Goal: Task Accomplishment & Management: Manage account settings

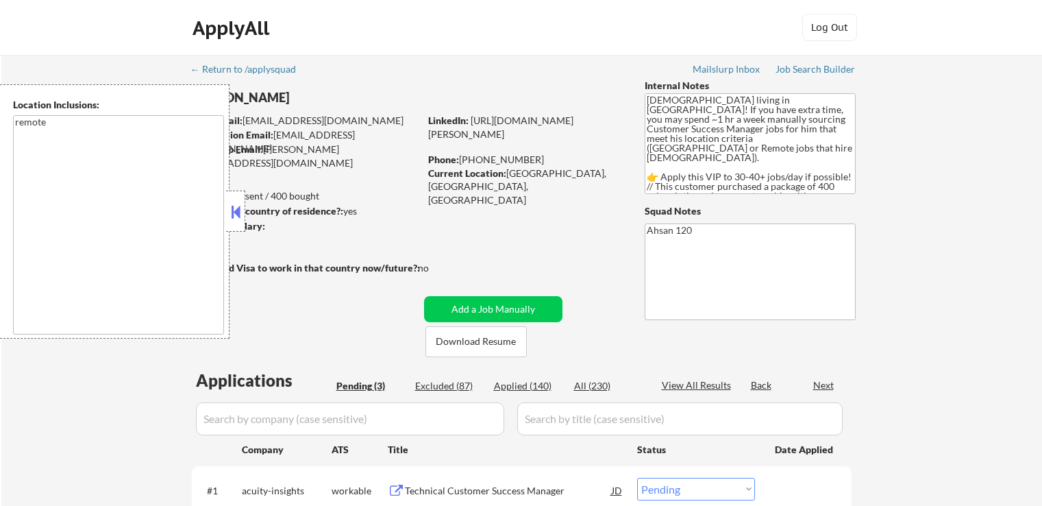
select select ""pending""
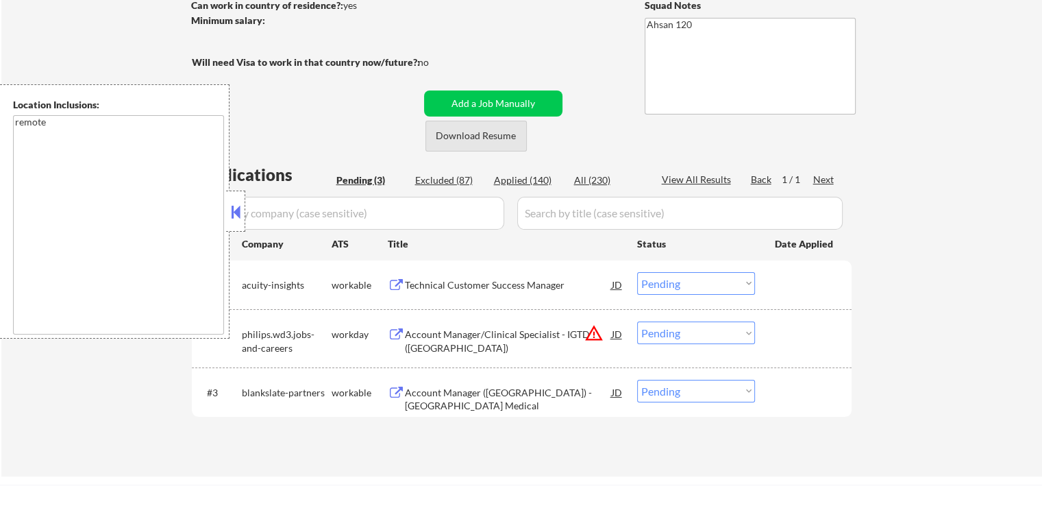
scroll to position [274, 0]
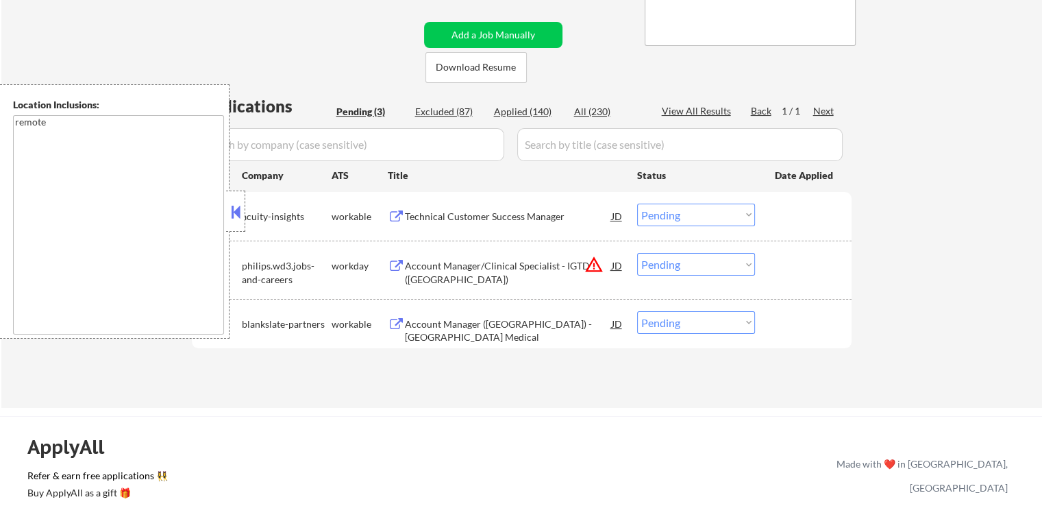
drag, startPoint x: 688, startPoint y: 256, endPoint x: 688, endPoint y: 275, distance: 18.5
click at [688, 257] on select "Choose an option... Pending Applied Excluded (Questions) Excluded (Expired) Exc…" at bounding box center [696, 264] width 118 height 23
click at [637, 253] on select "Choose an option... Pending Applied Excluded (Questions) Excluded (Expired) Exc…" at bounding box center [696, 264] width 118 height 23
click at [520, 213] on div "Technical Customer Success Manager" at bounding box center [508, 217] width 207 height 14
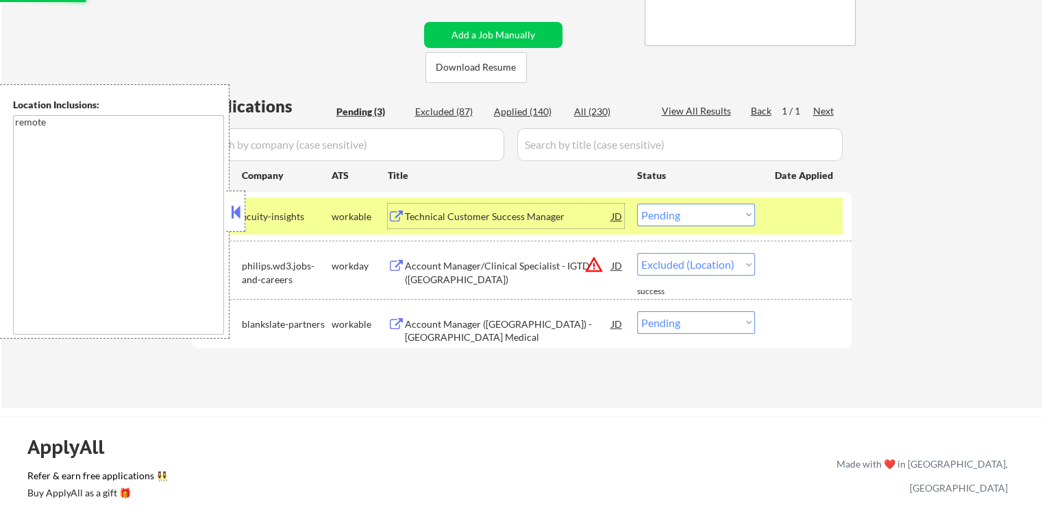
select select ""pending""
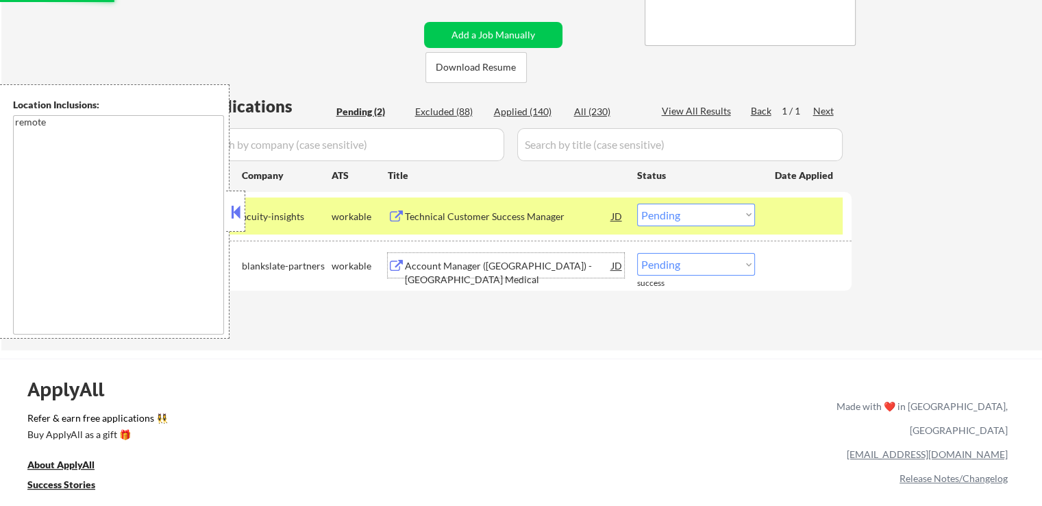
click at [532, 265] on div "Account Manager ([GEOGRAPHIC_DATA]) - [GEOGRAPHIC_DATA] Medical" at bounding box center [508, 272] width 207 height 27
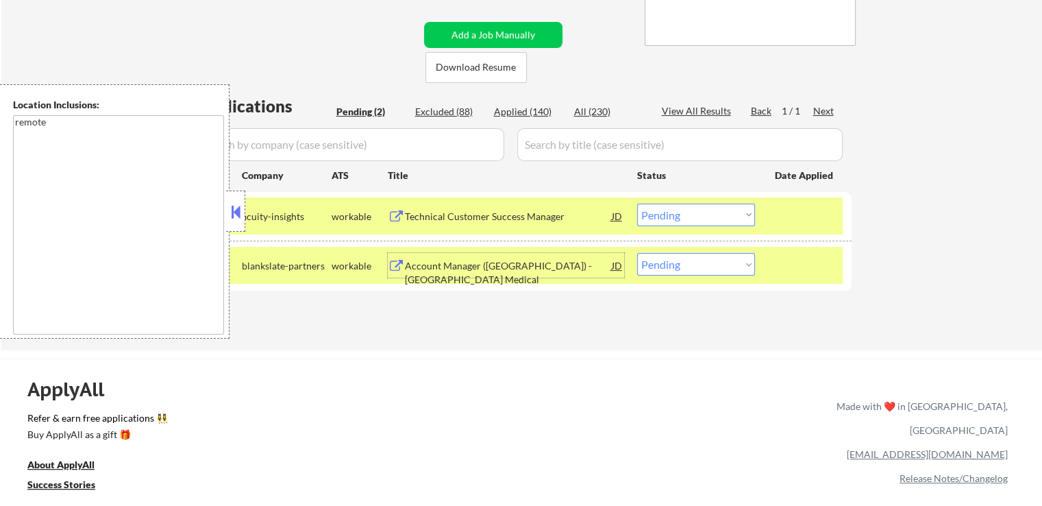
drag, startPoint x: 677, startPoint y: 215, endPoint x: 677, endPoint y: 227, distance: 11.6
click at [677, 227] on div "#1 acuity-insights workable Technical Customer Success Manager JD Choose an opt…" at bounding box center [519, 215] width 647 height 37
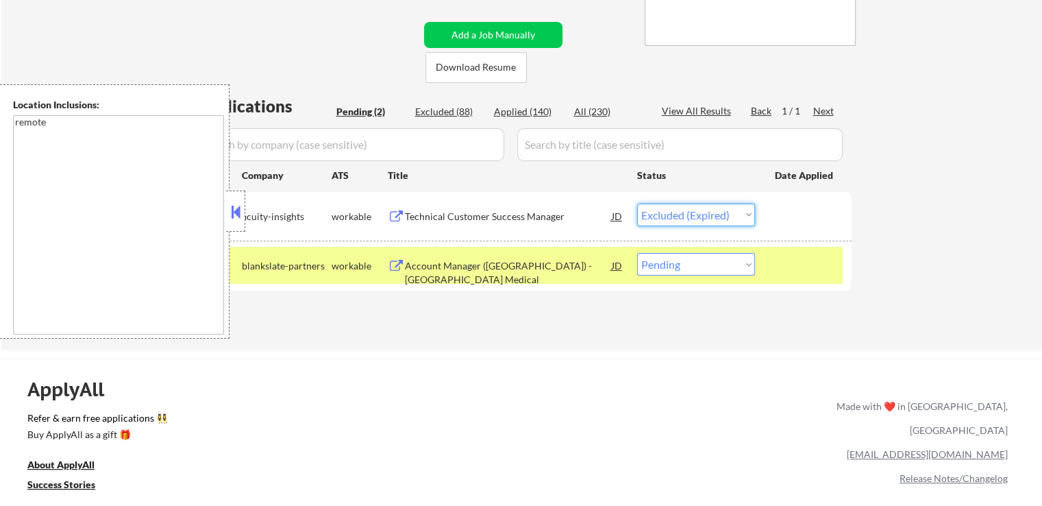
click at [637, 203] on select "Choose an option... Pending Applied Excluded (Questions) Excluded (Expired) Exc…" at bounding box center [696, 214] width 118 height 23
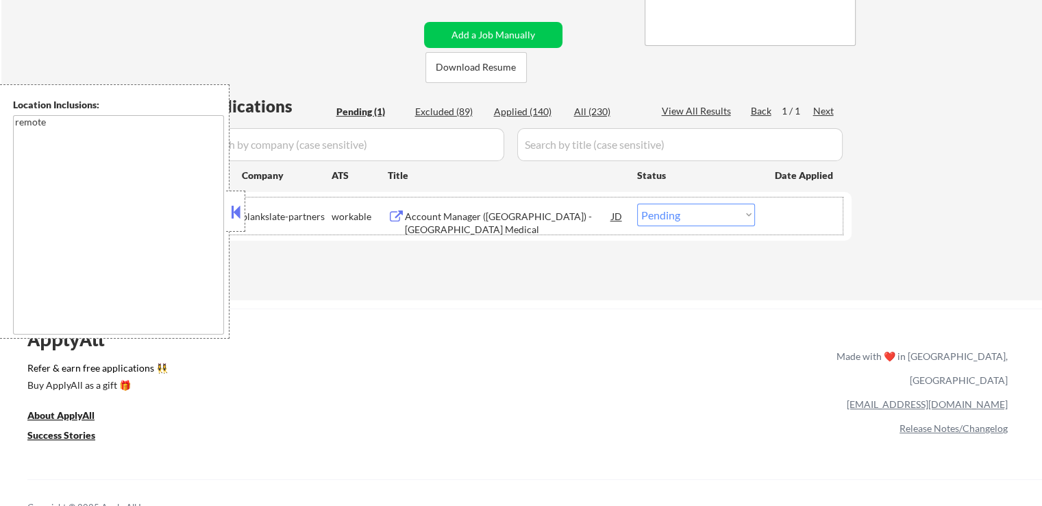
click at [467, 199] on div "#1 blankslate-partners workable Account Manager ([GEOGRAPHIC_DATA]) - Arbutus M…" at bounding box center [519, 215] width 647 height 37
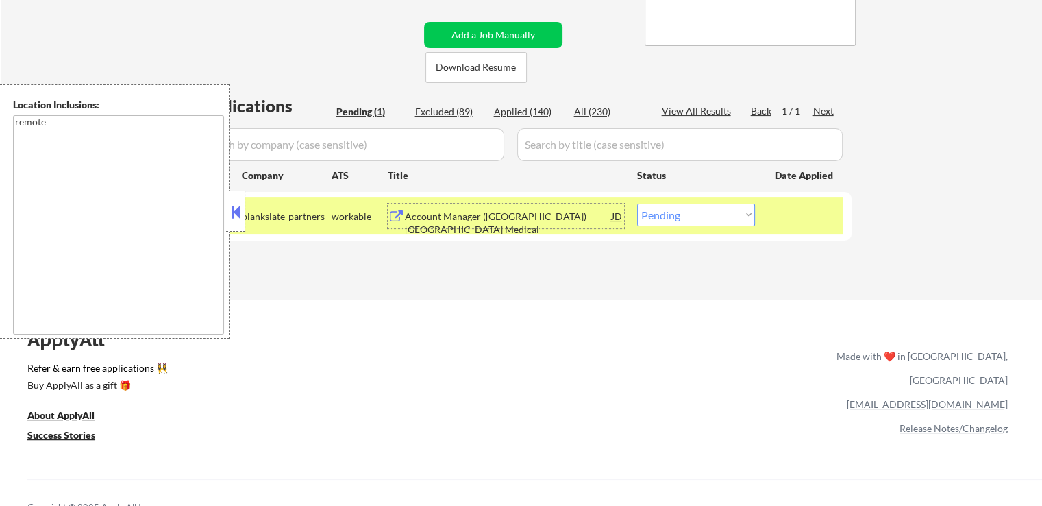
click at [493, 208] on div "Account Manager ([GEOGRAPHIC_DATA]) - [GEOGRAPHIC_DATA] Medical" at bounding box center [508, 215] width 207 height 25
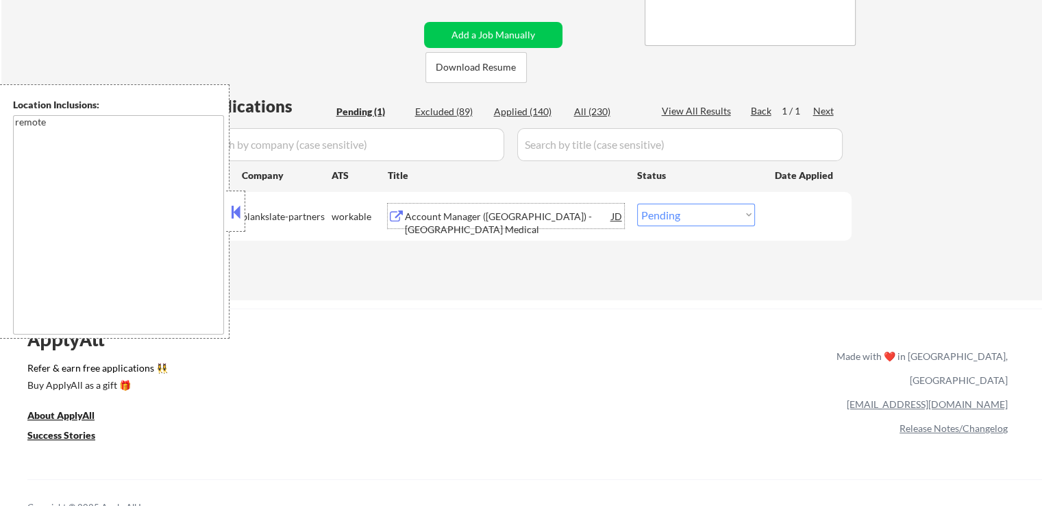
click at [665, 217] on select "Choose an option... Pending Applied Excluded (Questions) Excluded (Expired) Exc…" at bounding box center [696, 214] width 118 height 23
select select ""applied""
click at [637, 203] on select "Choose an option... Pending Applied Excluded (Questions) Excluded (Expired) Exc…" at bounding box center [696, 214] width 118 height 23
click at [605, 286] on div "← Return to /applysquad Mailslurp Inbox Job Search Builder [PERSON_NAME] User E…" at bounding box center [522, 35] width 684 height 508
